Goal: Task Accomplishment & Management: Manage account settings

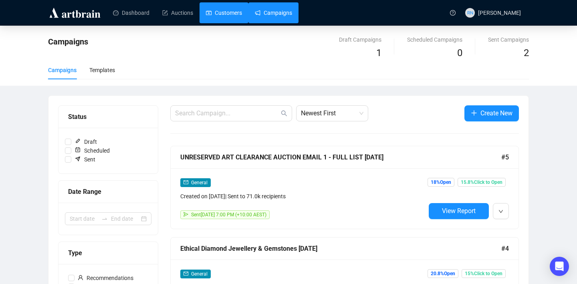
click at [226, 21] on link "Customers" at bounding box center [224, 12] width 36 height 21
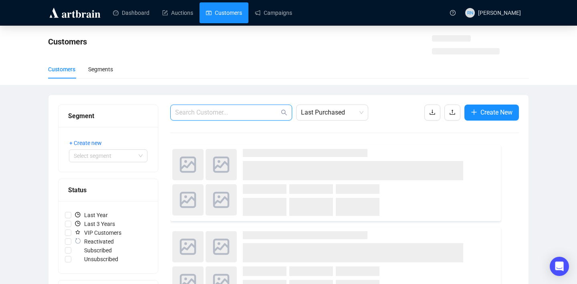
click at [250, 109] on input "text" at bounding box center [227, 113] width 104 height 10
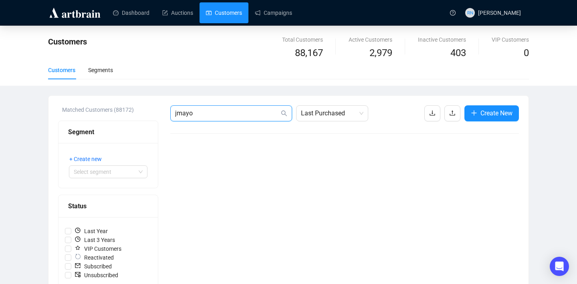
click at [205, 113] on input "jmayo" at bounding box center [227, 114] width 104 height 10
click at [322, 120] on span "Last Purchased" at bounding box center [332, 113] width 62 height 15
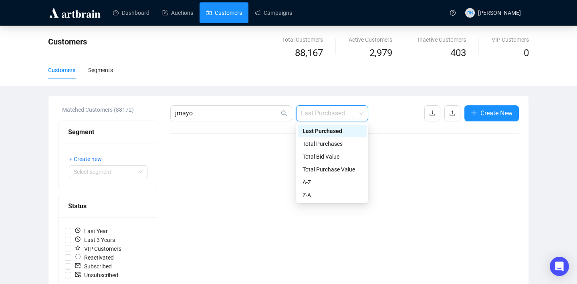
click at [322, 120] on span "Last Purchased" at bounding box center [332, 113] width 62 height 15
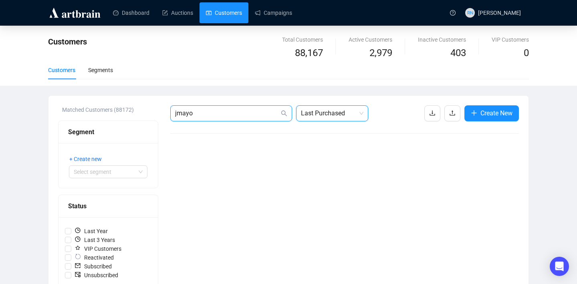
click at [234, 113] on input "jmayo" at bounding box center [227, 114] width 104 height 10
click at [177, 113] on input "jmayo" at bounding box center [227, 114] width 104 height 10
type input "mayo"
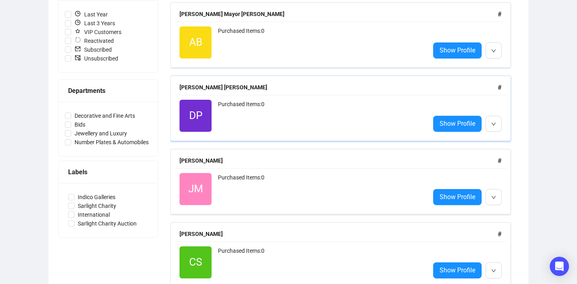
scroll to position [268, 0]
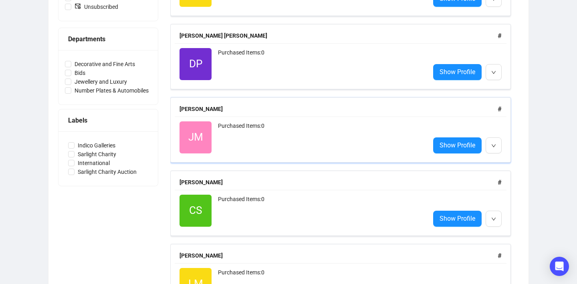
click at [237, 146] on div "Purchased Items: 0" at bounding box center [320, 137] width 205 height 32
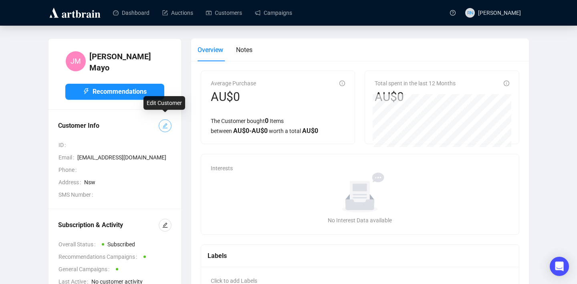
click at [165, 123] on icon "edit" at bounding box center [165, 126] width 6 height 6
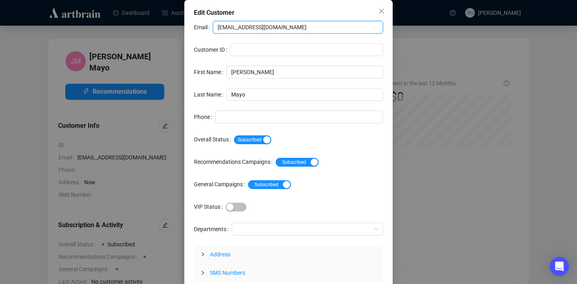
click at [245, 30] on input "[EMAIL_ADDRESS][DOMAIN_NAME]" at bounding box center [298, 27] width 170 height 13
paste input "jmayo@jvminvestments"
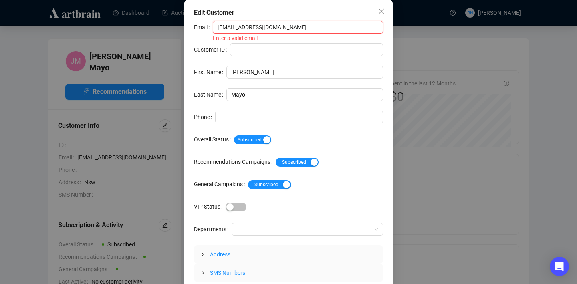
click at [219, 28] on input "[EMAIL_ADDRESS][DOMAIN_NAME]" at bounding box center [298, 27] width 170 height 13
type input "[EMAIL_ADDRESS][DOMAIN_NAME]"
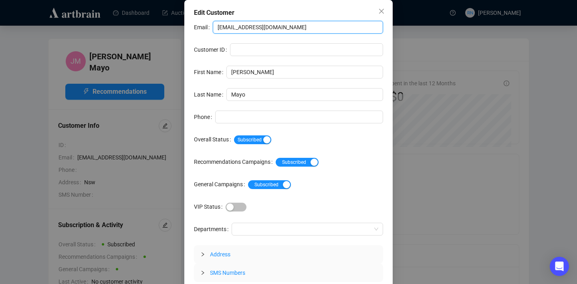
click at [319, 28] on input "[EMAIL_ADDRESS][DOMAIN_NAME]" at bounding box center [298, 27] width 170 height 13
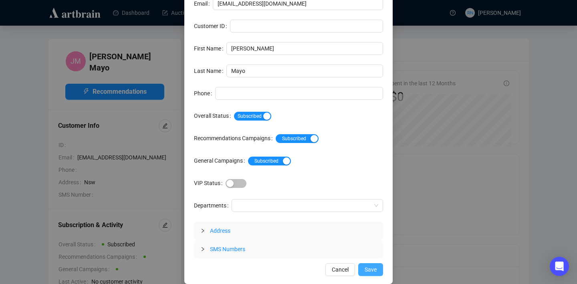
click at [370, 267] on span "Save" at bounding box center [370, 269] width 12 height 9
